Goal: Task Accomplishment & Management: Use online tool/utility

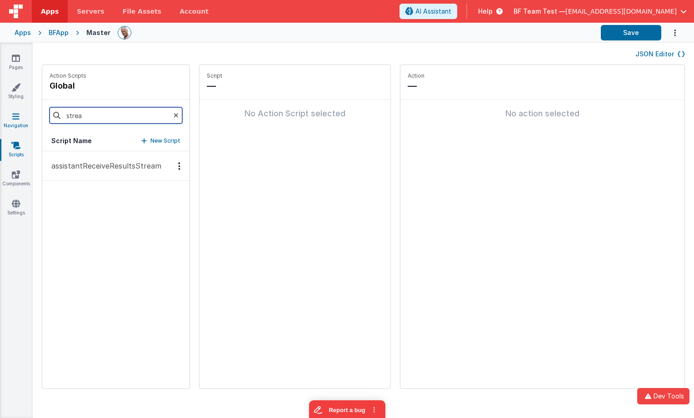
drag, startPoint x: 101, startPoint y: 115, endPoint x: 15, endPoint y: 114, distance: 86.3
click at [15, 114] on section "Pages Styling Navigation Scripts Components Settings JSON Editor Action Scripts…" at bounding box center [347, 230] width 694 height 375
type input "hello"
drag, startPoint x: 75, startPoint y: 174, endPoint x: 84, endPoint y: 171, distance: 8.6
click at [75, 174] on button "tool_hello_world" at bounding box center [115, 166] width 147 height 30
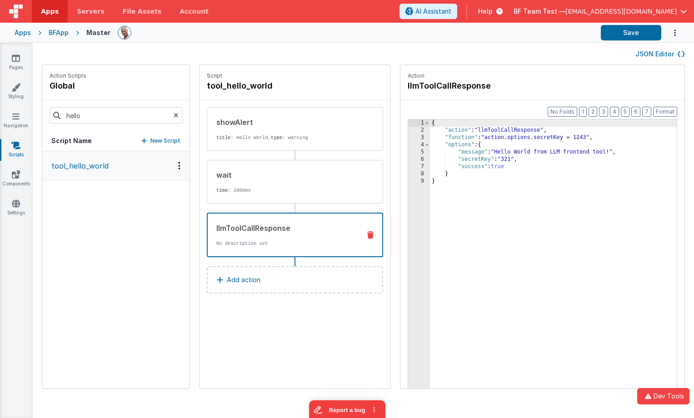
click at [231, 234] on div "llmToolCallResponse No description set" at bounding box center [280, 235] width 145 height 25
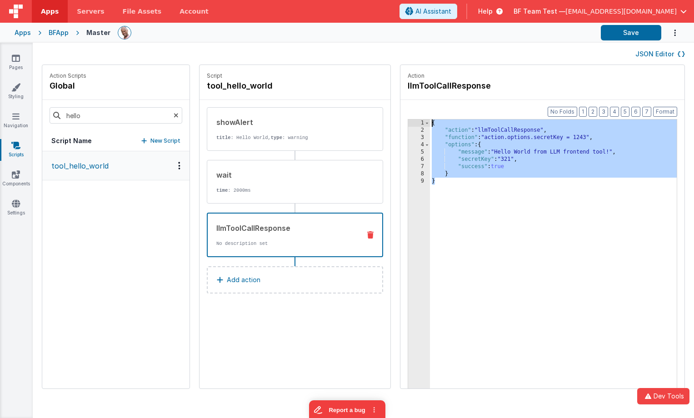
drag, startPoint x: 407, startPoint y: 159, endPoint x: 335, endPoint y: 59, distance: 122.7
click at [335, 59] on div "JSON Editor Action Scripts global hello Script Name New Script tool_hello_world…" at bounding box center [363, 230] width 661 height 375
click at [16, 55] on icon at bounding box center [16, 58] width 8 height 9
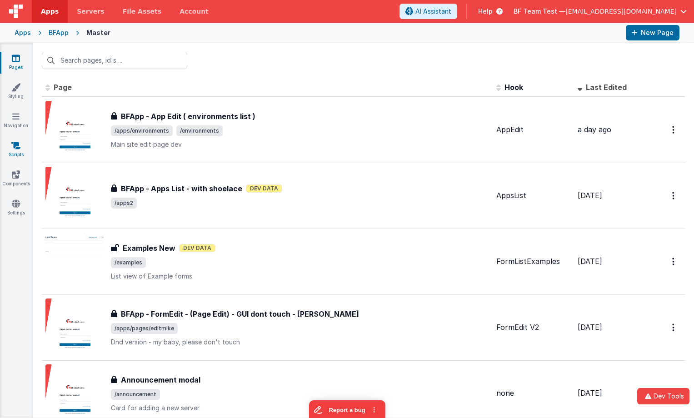
click at [16, 146] on icon at bounding box center [15, 145] width 9 height 9
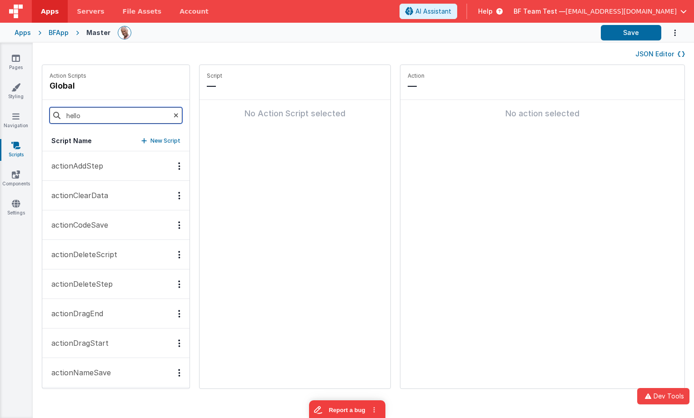
drag, startPoint x: 99, startPoint y: 117, endPoint x: 35, endPoint y: 111, distance: 64.3
click at [35, 111] on div "Action Scripts global hello Script Name New Script actionAddStep actionClearDat…" at bounding box center [363, 231] width 661 height 333
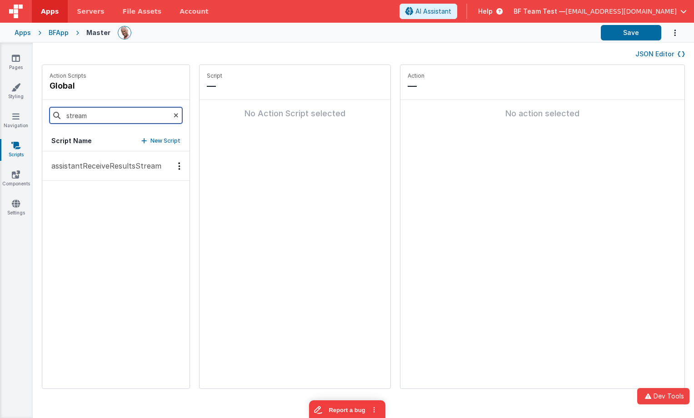
type input "stream"
click at [94, 173] on button "assistantReceiveResultsStream" at bounding box center [115, 166] width 147 height 30
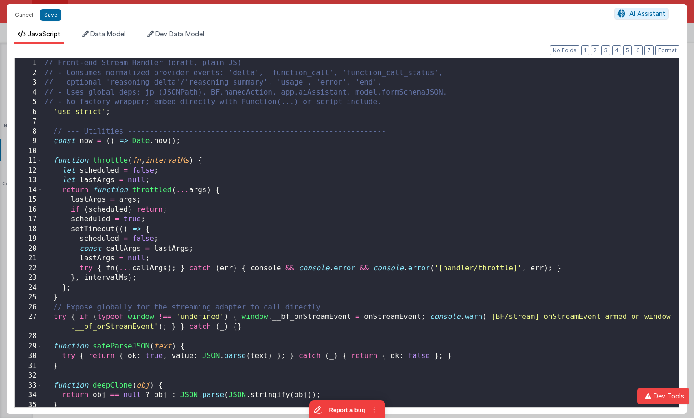
scroll to position [3999, 0]
click at [403, 159] on div "// Front-end Stream Handler (draft, plain JS) // - Consumes normalized provider…" at bounding box center [361, 249] width 636 height 382
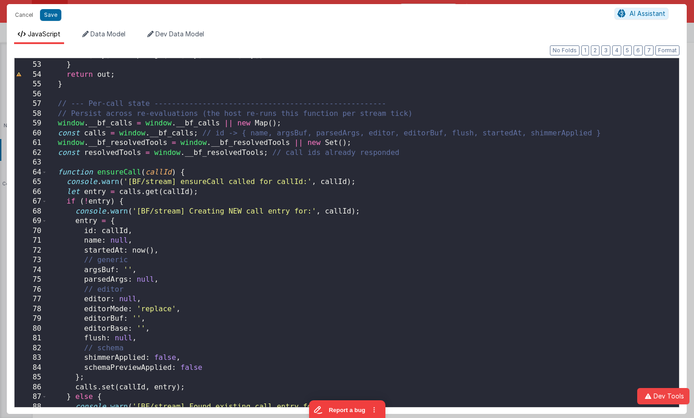
scroll to position [507, 0]
drag, startPoint x: 53, startPoint y: 15, endPoint x: 75, endPoint y: 14, distance: 21.8
click at [53, 15] on button "Save" at bounding box center [50, 15] width 21 height 12
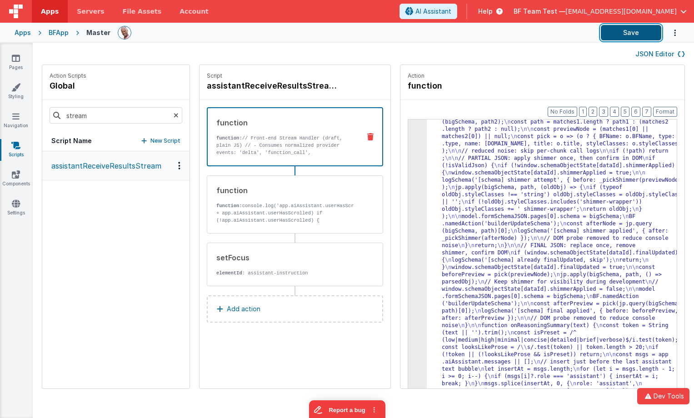
click at [615, 35] on button "Save" at bounding box center [631, 32] width 60 height 15
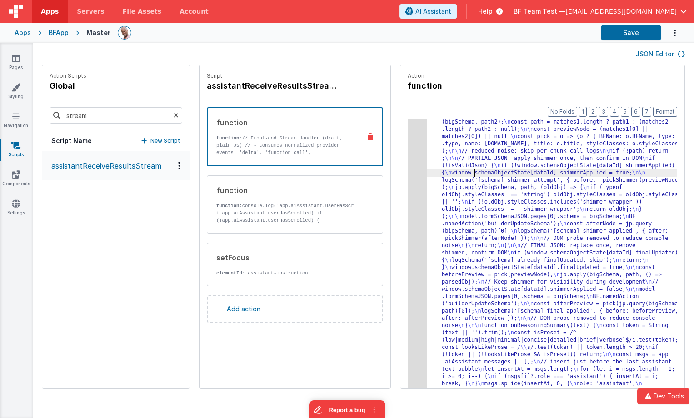
click at [400, 156] on div "Format 7 6 5 4 3 2 1 No Folds 3 4 5 "function" : "// Front-end Stream Handler (…" at bounding box center [542, 261] width 284 height 323
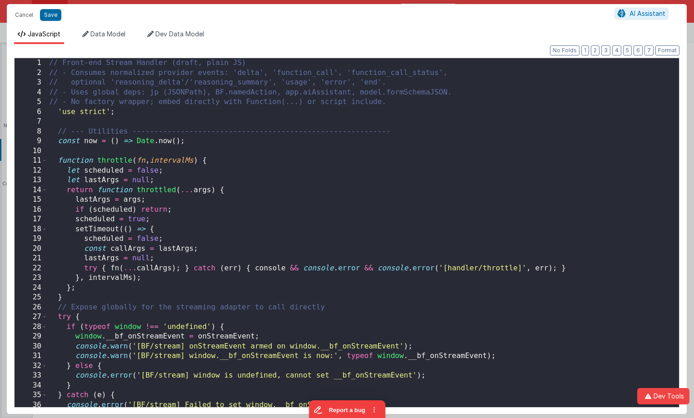
click at [398, 155] on div "// Front-end Stream Handler (draft, plain JS) // - Consumes normalized provider…" at bounding box center [362, 242] width 631 height 368
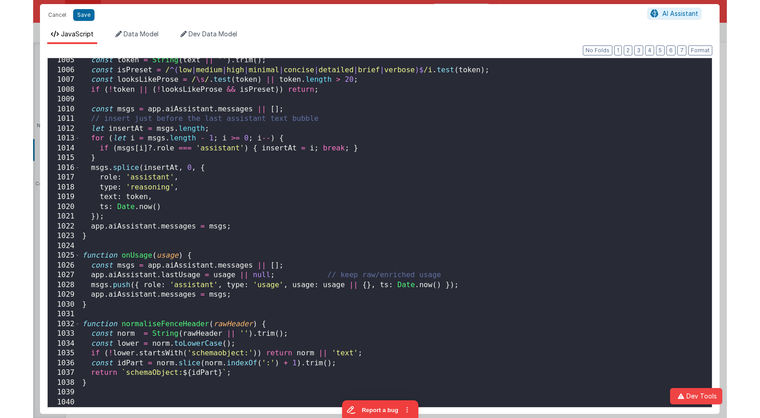
scroll to position [9888, 0]
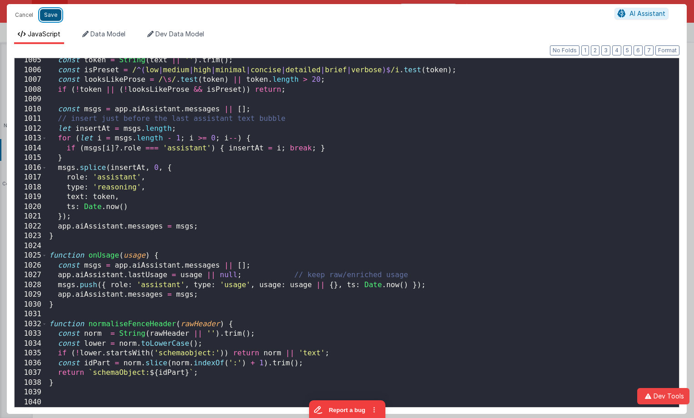
click at [45, 17] on button "Save" at bounding box center [50, 15] width 21 height 12
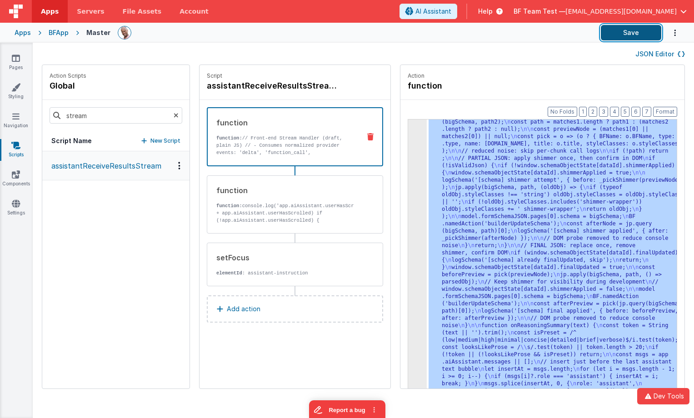
click at [623, 38] on button "Save" at bounding box center [631, 32] width 60 height 15
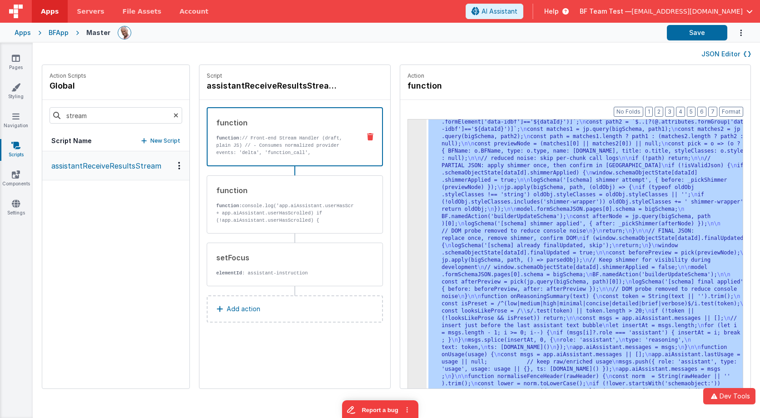
scroll to position [3105, 0]
click at [16, 60] on icon at bounding box center [16, 58] width 8 height 9
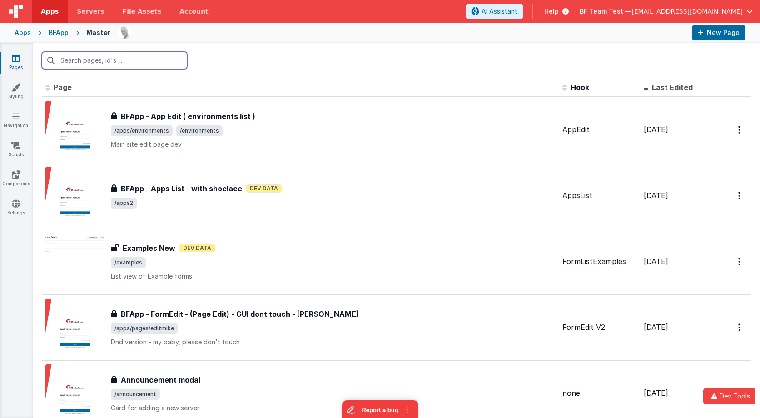
click at [147, 58] on input "text" at bounding box center [114, 60] width 145 height 17
click at [17, 148] on icon at bounding box center [15, 145] width 9 height 9
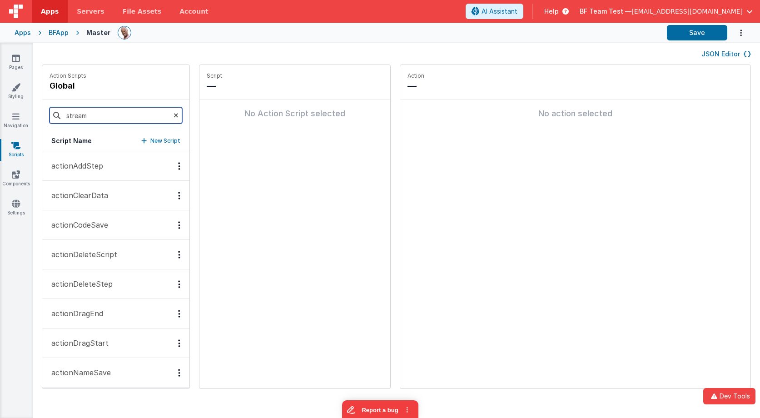
drag, startPoint x: 91, startPoint y: 118, endPoint x: 63, endPoint y: 117, distance: 27.7
click at [63, 117] on input "stream" at bounding box center [116, 115] width 133 height 16
type input "assis"
click at [83, 166] on p "assistantClose" at bounding box center [74, 165] width 56 height 11
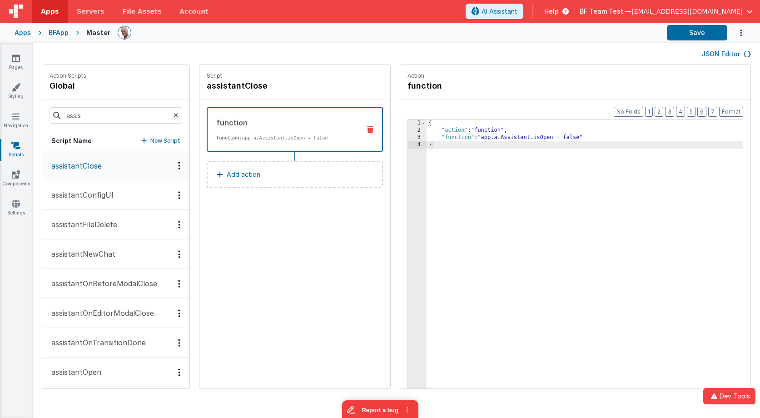
drag, startPoint x: 156, startPoint y: 142, endPoint x: 211, endPoint y: 110, distance: 63.3
click at [156, 142] on p "New Script" at bounding box center [165, 140] width 30 height 9
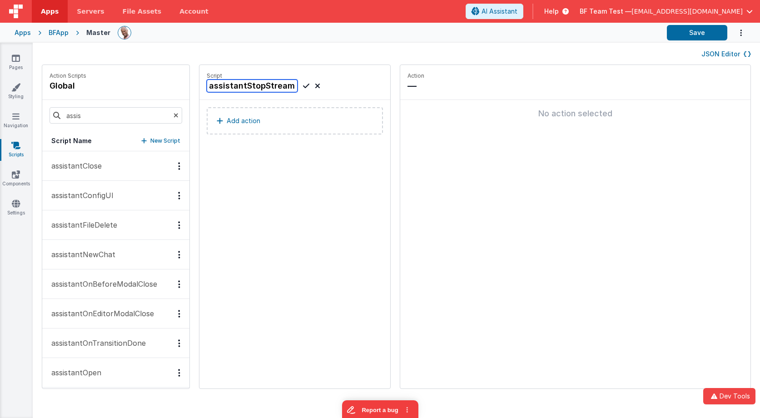
scroll to position [0, 8]
type input "assistantStopStreaming"
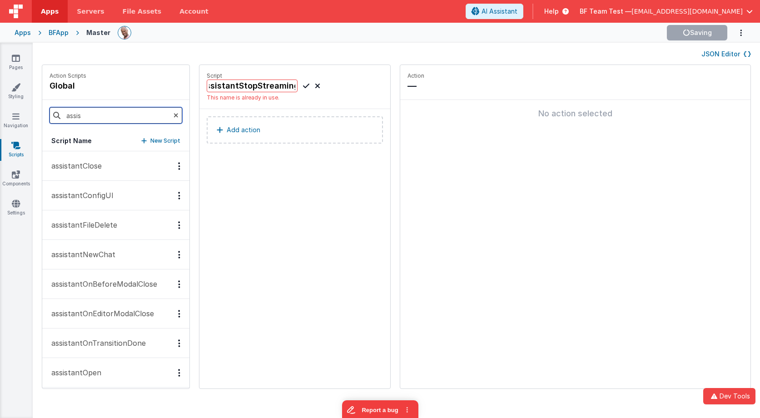
scroll to position [0, 0]
click at [135, 116] on input "assis" at bounding box center [116, 115] width 133 height 16
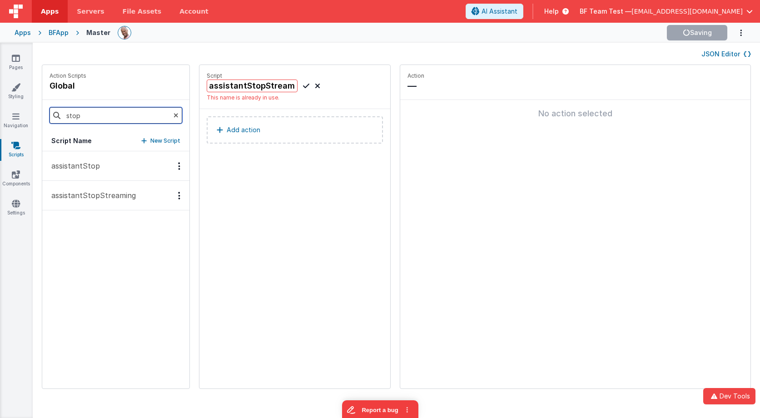
type input "stop"
click at [120, 200] on p "assistantStopStreaming" at bounding box center [91, 195] width 90 height 11
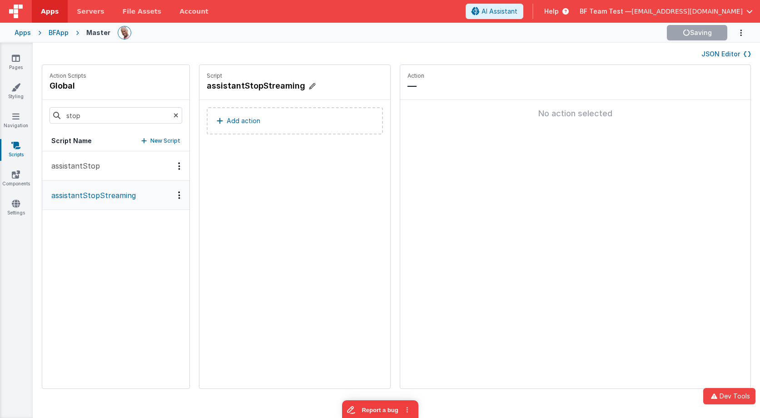
click at [259, 87] on h4 "assistantStopStreaming" at bounding box center [275, 86] width 136 height 13
click at [259, 87] on input "assistantStopStreaming" at bounding box center [252, 86] width 91 height 13
click at [315, 85] on icon at bounding box center [317, 85] width 5 height 11
click at [85, 166] on p "assistantStop" at bounding box center [73, 165] width 54 height 11
click at [90, 189] on button "assistantStopStreaming" at bounding box center [115, 195] width 147 height 30
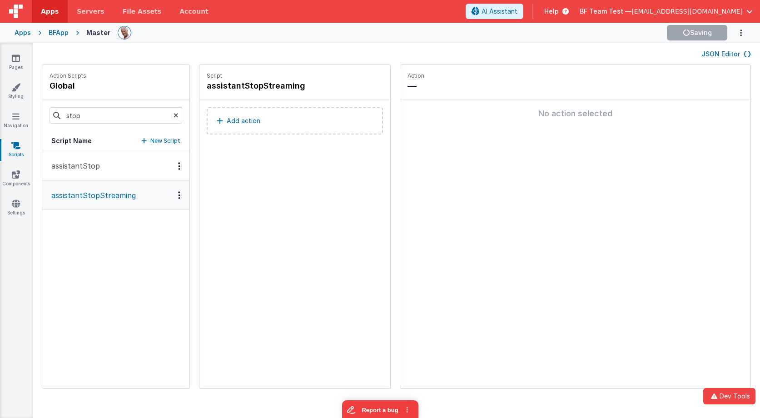
click at [90, 157] on button "assistantStop" at bounding box center [115, 166] width 147 height 30
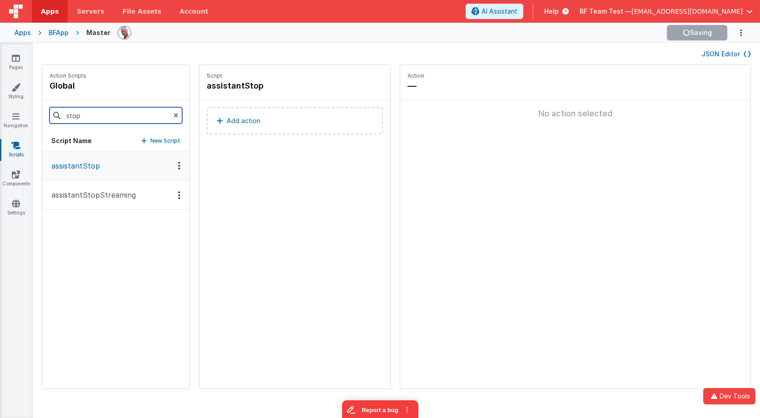
drag, startPoint x: 139, startPoint y: 116, endPoint x: -16, endPoint y: 109, distance: 154.6
click at [0, 109] on html "Dev Tools Apps Servers File Assets Account Some FUTURE Slot AI Assistant Help B…" at bounding box center [380, 209] width 760 height 418
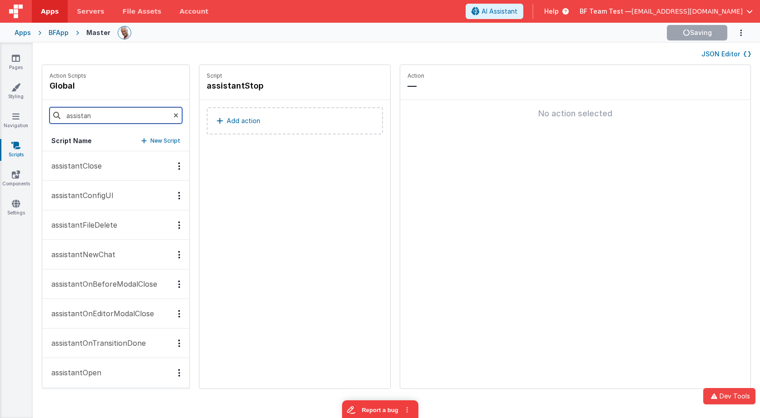
type input "assistan"
click at [109, 168] on button "assistantClose" at bounding box center [115, 166] width 147 height 30
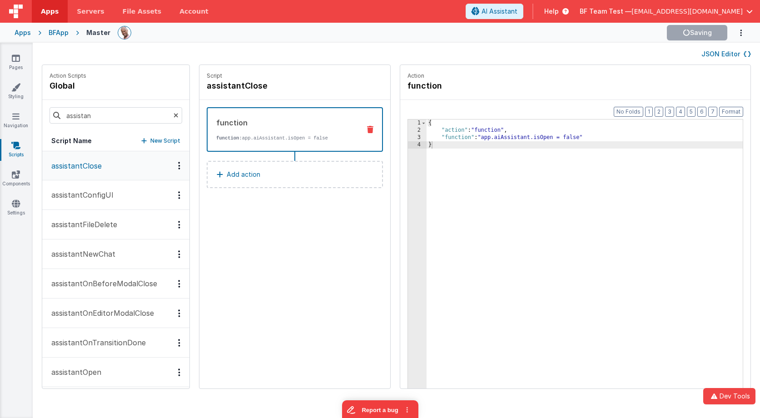
drag, startPoint x: 99, startPoint y: 189, endPoint x: 102, endPoint y: 209, distance: 19.8
click at [99, 189] on p "assistantConfigUI" at bounding box center [80, 194] width 68 height 11
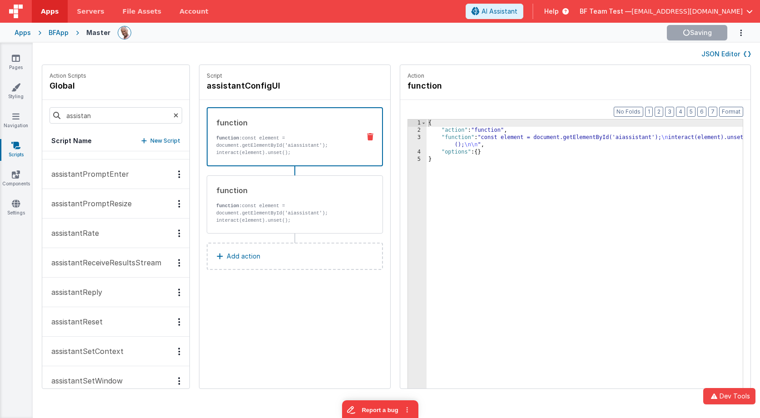
scroll to position [231, 0]
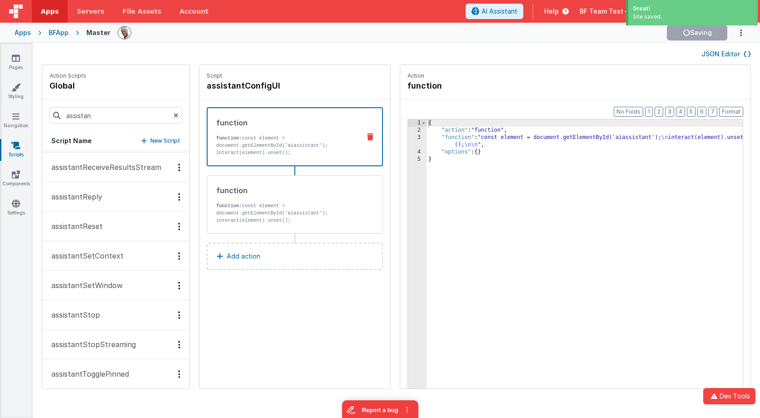
click at [94, 318] on p "assistantStop" at bounding box center [73, 314] width 54 height 11
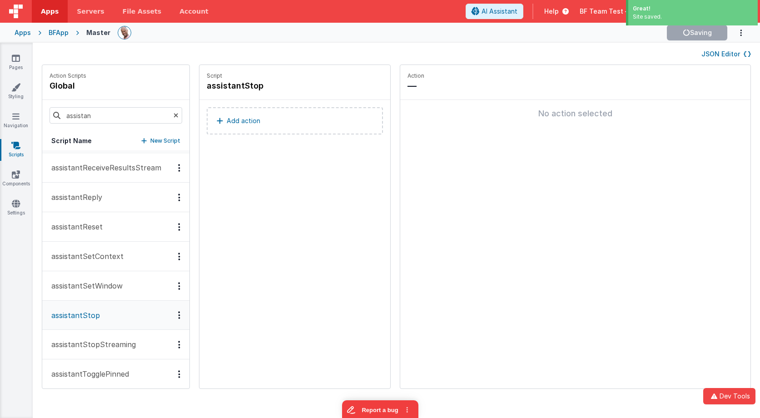
scroll to position [323, 0]
click at [96, 346] on p "assistantStopStreaming" at bounding box center [91, 343] width 90 height 11
click at [98, 316] on button "assistantStop" at bounding box center [115, 315] width 147 height 30
click at [693, 53] on button "JSON Editor" at bounding box center [726, 54] width 50 height 9
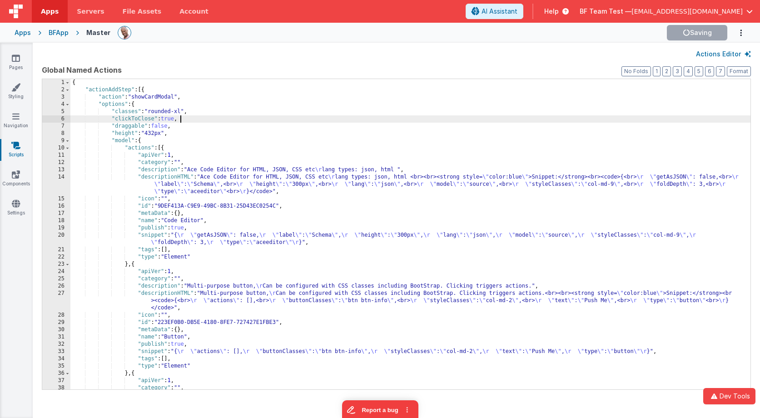
click at [567, 117] on div "{ "actionAddStep" : [{ "action" : "showCardModal" , "options" : { "classes" : "…" at bounding box center [410, 241] width 680 height 325
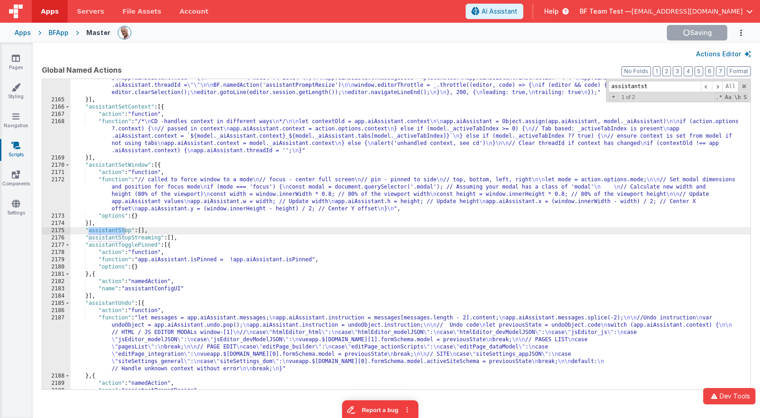
scroll to position [11423, 0]
type input "assistantstop"
click at [693, 89] on span at bounding box center [717, 86] width 11 height 11
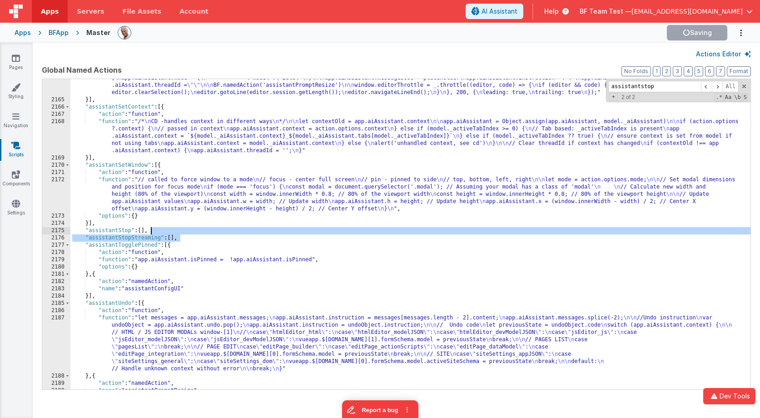
drag, startPoint x: 189, startPoint y: 239, endPoint x: 189, endPoint y: 233, distance: 5.9
click at [189, 233] on div ""function" : "// resets but does not close \n app.aiAssistant.isLoading = false…" at bounding box center [410, 237] width 680 height 354
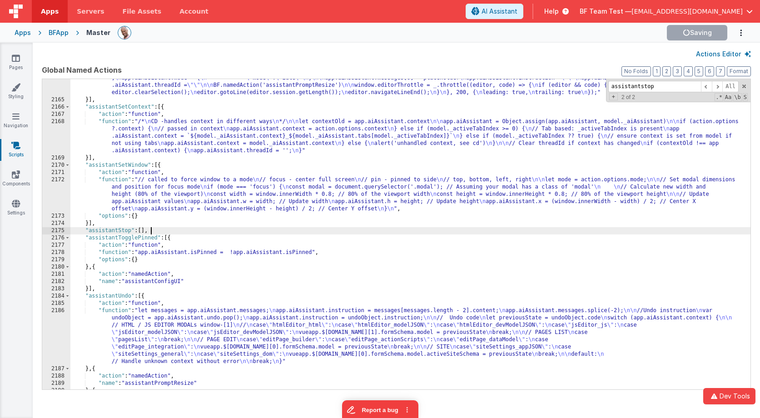
click at [570, 60] on div "Actions Editor" at bounding box center [396, 54] width 727 height 22
click at [693, 56] on button "Actions Editor" at bounding box center [723, 54] width 55 height 9
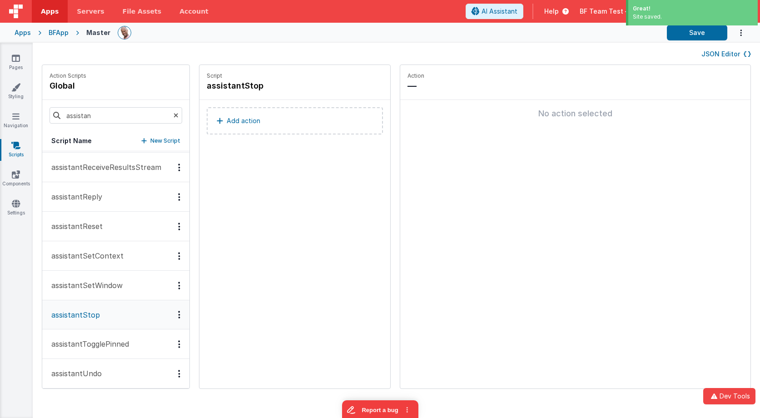
click at [254, 126] on button "Add action" at bounding box center [295, 120] width 176 height 27
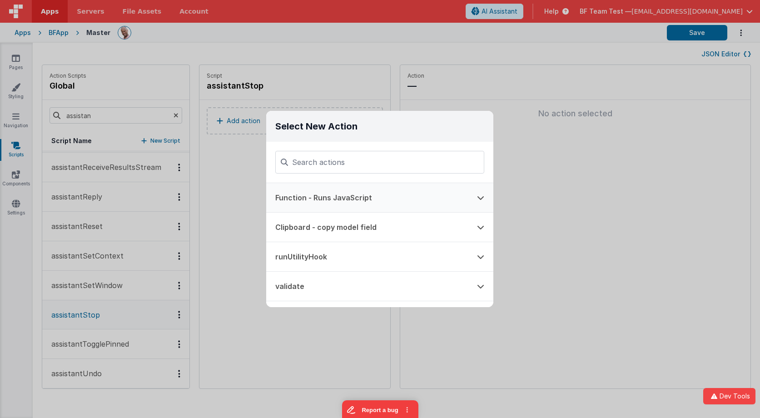
click at [340, 198] on button "Function - Runs JavaScript" at bounding box center [367, 197] width 202 height 29
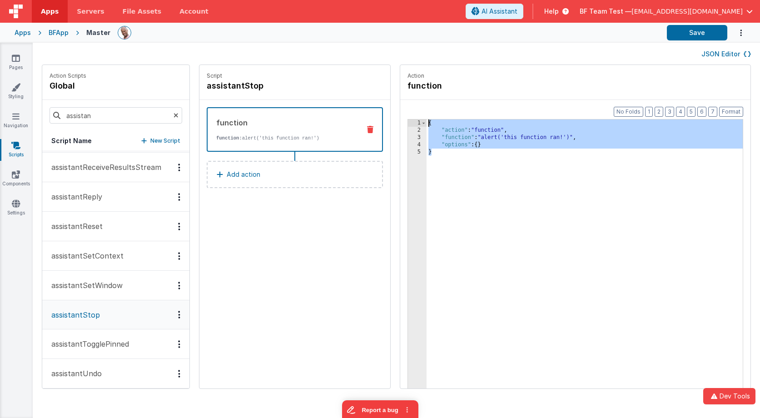
drag, startPoint x: 430, startPoint y: 142, endPoint x: 385, endPoint y: 108, distance: 56.4
click at [400, 108] on div "Action function Format 7 6 5 4 3 2 1 No Folds 1 2 3 4 5 { "action" : "function"…" at bounding box center [575, 227] width 351 height 324
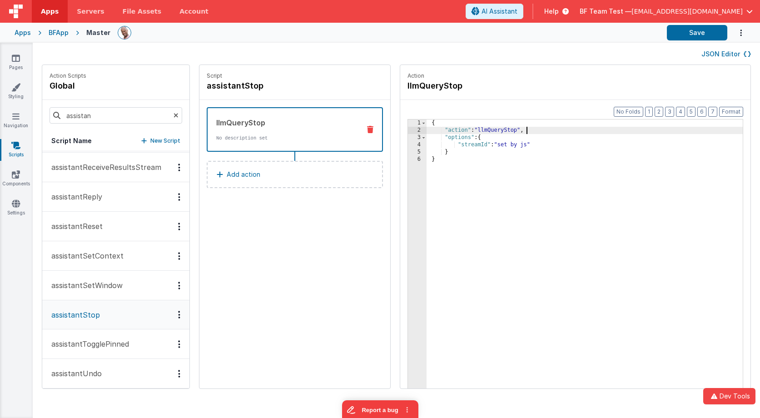
click at [535, 130] on div "{ "action" : "llmQueryStop" , "options" : { "streamId" : "set by js" } }" at bounding box center [592, 275] width 330 height 312
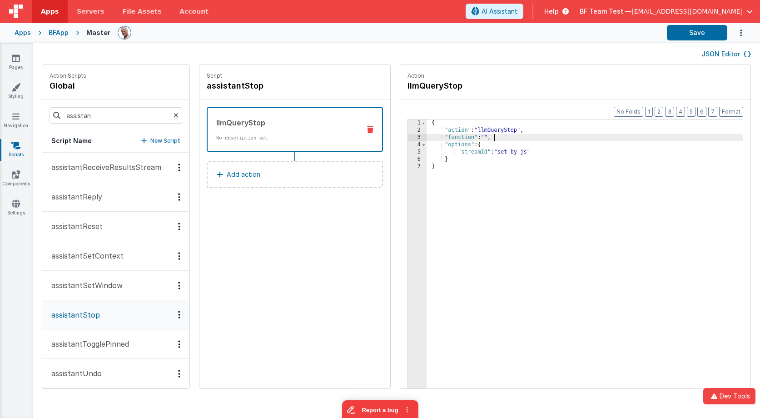
click at [475, 138] on div "{ "action" : "llmQueryStop" , "function" : "" , "options" : { "streamId" : "set…" at bounding box center [592, 275] width 330 height 312
click at [472, 138] on div "{ "action" : "llmQueryStop" , "function" : "" , "options" : { "streamId" : "set…" at bounding box center [592, 275] width 330 height 312
click at [408, 139] on div "3" at bounding box center [417, 137] width 19 height 7
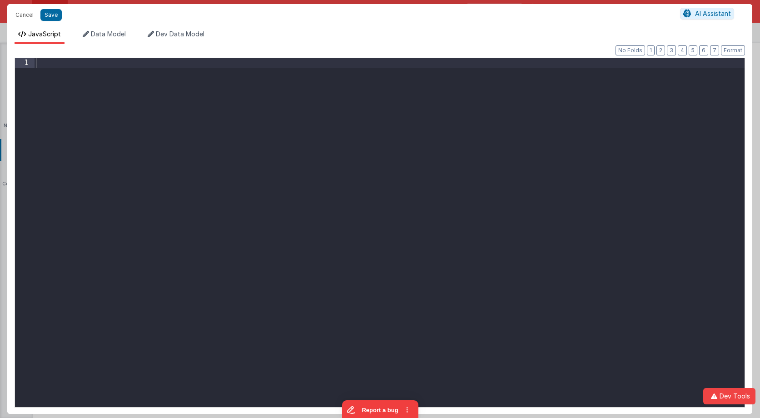
click at [109, 64] on div at bounding box center [390, 242] width 710 height 368
click at [245, 63] on div "action . options . streamId = app . aiAssistant . threadId" at bounding box center [390, 242] width 710 height 368
click at [242, 65] on div "action . options . streamId = app . aiAssistant . threadId" at bounding box center [390, 242] width 710 height 368
click at [241, 65] on div "action . options . streamId = app . aiAssistant . threadId" at bounding box center [390, 242] width 710 height 368
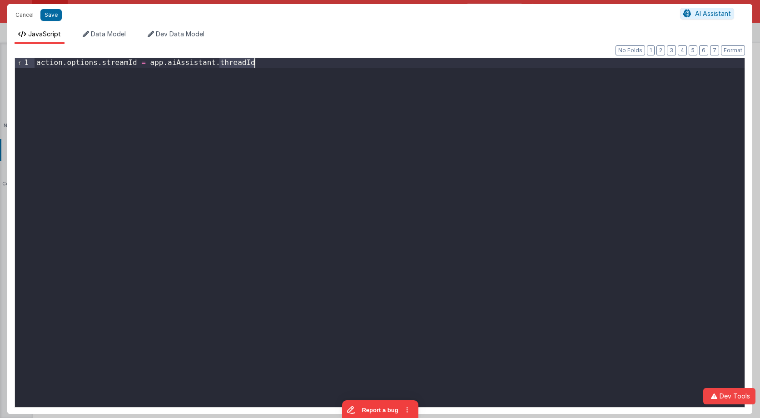
paste textarea
click at [53, 19] on button "Save" at bounding box center [50, 15] width 21 height 12
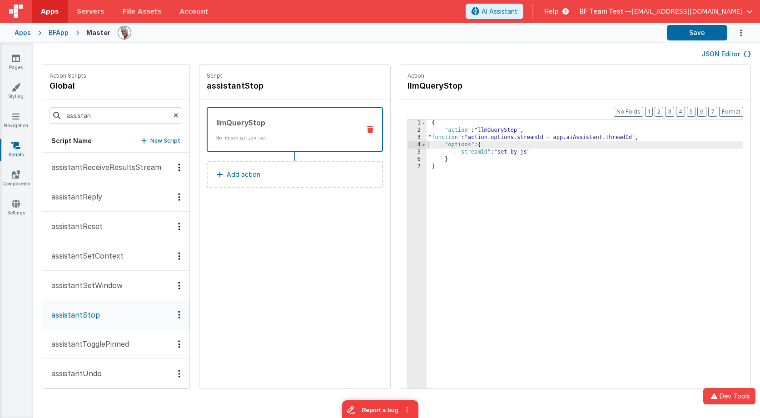
click at [524, 92] on div "Action llmQueryStop" at bounding box center [575, 82] width 350 height 35
drag, startPoint x: 109, startPoint y: 115, endPoint x: 36, endPoint y: 112, distance: 73.2
click at [36, 112] on div "Action Scripts global assistan Script Name New Script assistantClose assistantC…" at bounding box center [396, 231] width 727 height 333
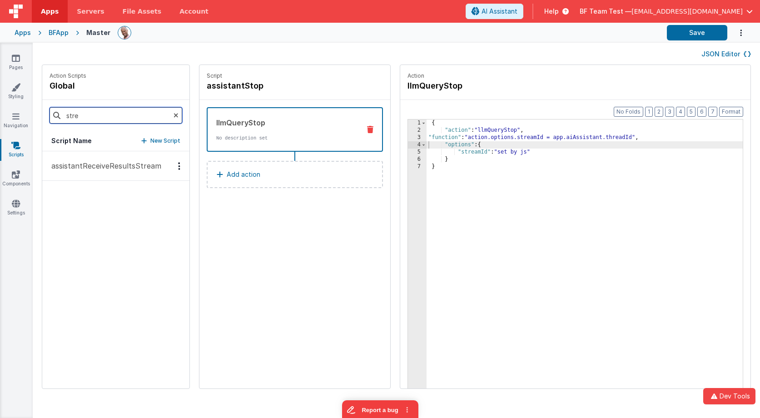
scroll to position [0, 0]
type input "stream"
click at [80, 169] on p "assistantReceiveResultsStream" at bounding box center [103, 165] width 115 height 11
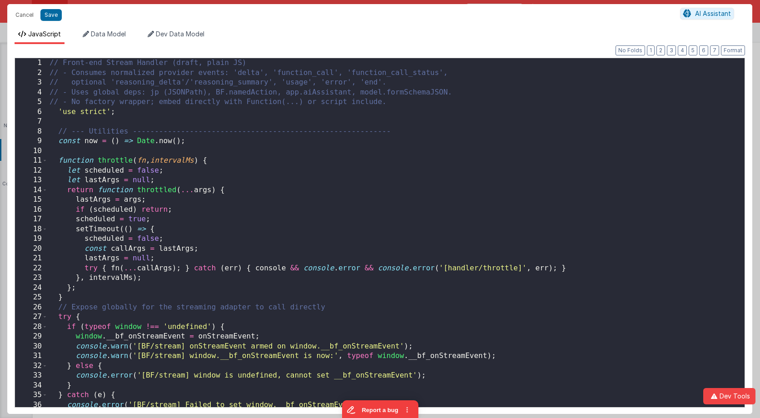
click at [406, 153] on div "// Front-end Stream Handler (draft, plain JS) // - Consumes normalized provider…" at bounding box center [396, 242] width 697 height 368
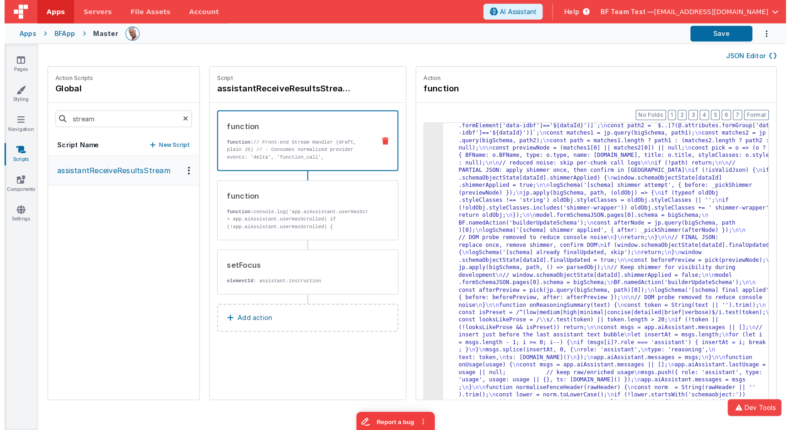
scroll to position [3127, 0]
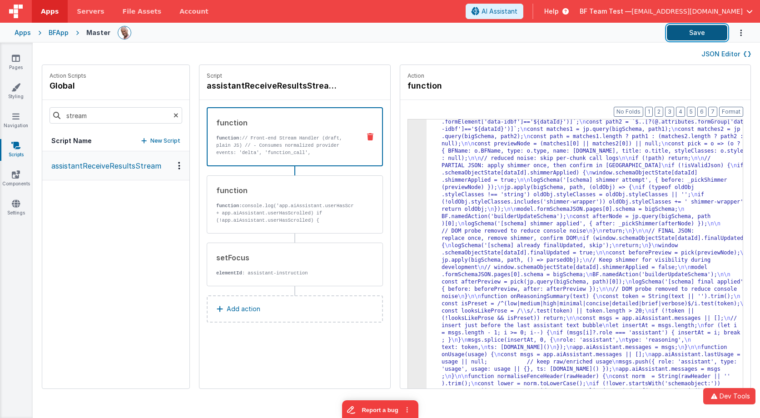
click at [693, 35] on button "Save" at bounding box center [697, 32] width 60 height 15
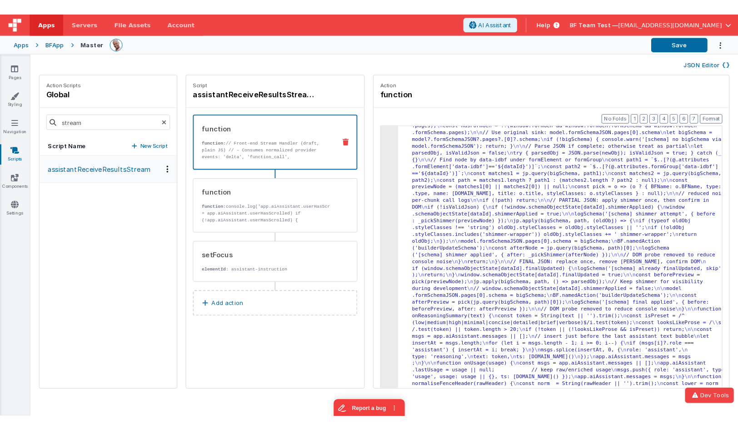
scroll to position [2780, 0]
